Goal: Transaction & Acquisition: Purchase product/service

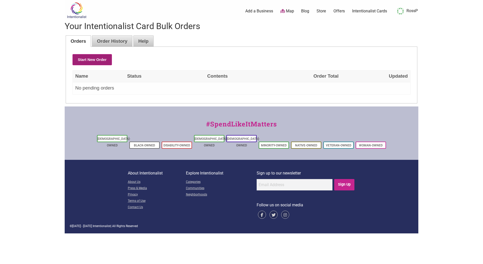
click at [94, 58] on button "Start New Order" at bounding box center [92, 59] width 39 height 11
type input "My Order [DATE]"
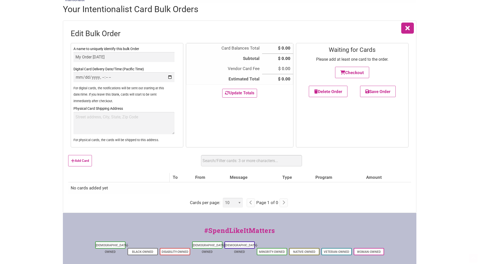
scroll to position [25, 0]
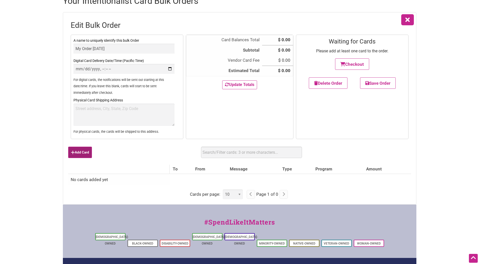
click at [85, 149] on button "Add Card" at bounding box center [80, 152] width 24 height 11
select select "Digital"
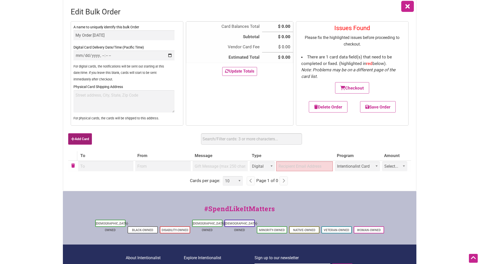
scroll to position [51, 0]
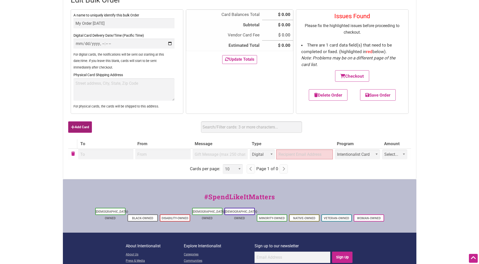
click at [80, 126] on button "Add Card" at bounding box center [80, 126] width 24 height 11
select select "Digital"
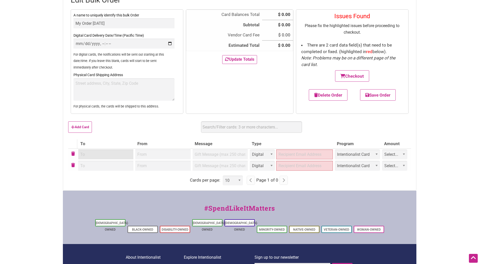
click at [115, 154] on input "To" at bounding box center [105, 154] width 55 height 10
click at [174, 157] on input "From" at bounding box center [162, 154] width 55 height 10
click at [401, 154] on select "Select... Custom $25 $50 $100 $150 $200 $250 $500" at bounding box center [394, 154] width 25 height 10
click at [404, 153] on select "Select... Custom $25 $50 $100 $150 $200 $250 $500" at bounding box center [394, 154] width 25 height 10
click at [80, 127] on button "Add Card" at bounding box center [80, 126] width 24 height 11
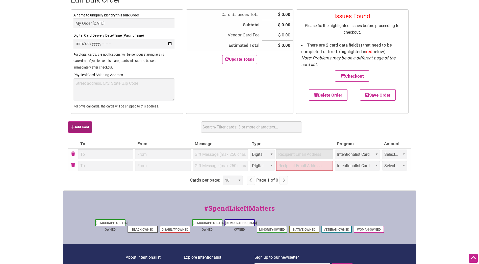
select select "Digital"
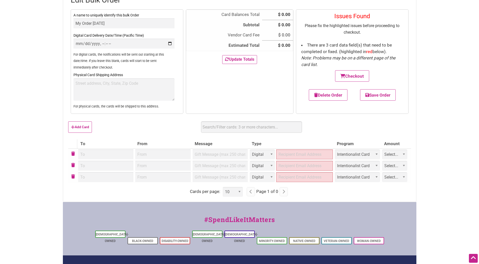
click at [133, 131] on div "Add Card Use a spreadsheet? Upload Download Get Template" at bounding box center [239, 129] width 343 height 20
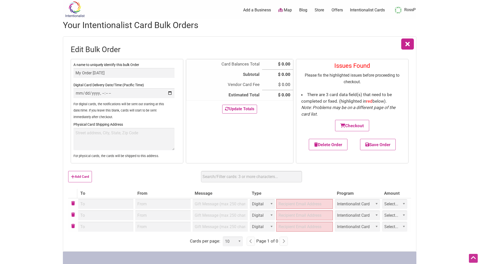
scroll to position [0, 0]
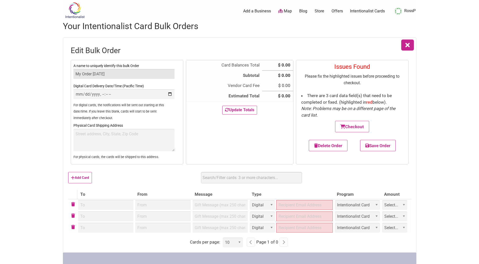
drag, startPoint x: 105, startPoint y: 75, endPoint x: 74, endPoint y: 77, distance: 30.6
click at [74, 77] on input "My Order [DATE]" at bounding box center [124, 74] width 101 height 10
click at [334, 144] on button "Delete Order" at bounding box center [328, 145] width 39 height 11
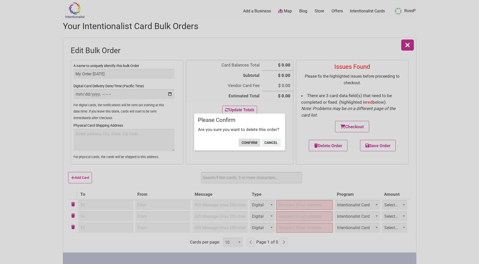
click at [245, 143] on button "confirm" at bounding box center [250, 143] width 22 height 8
